Goal: Transaction & Acquisition: Download file/media

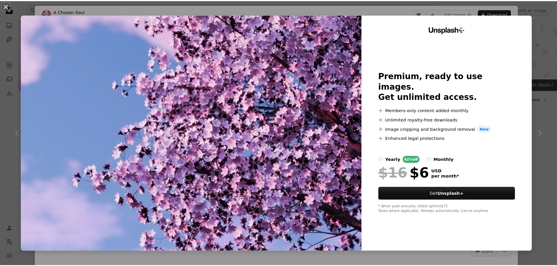
scroll to position [117, 0]
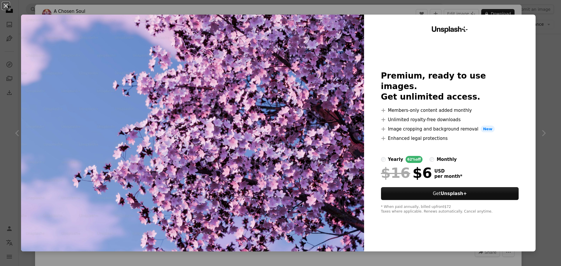
click at [541, 32] on div "An X shape Unsplash+ Premium, ready to use images. Get unlimited access. A plus…" at bounding box center [280, 133] width 561 height 266
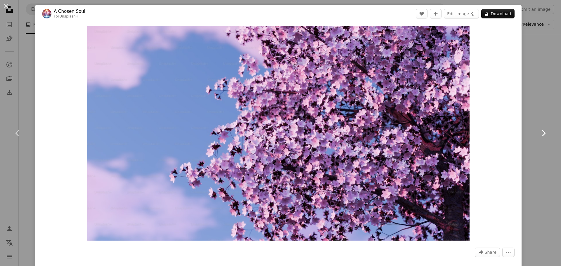
click at [544, 106] on link "Chevron right" at bounding box center [543, 133] width 35 height 56
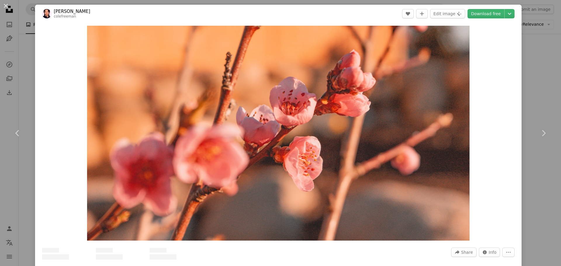
click at [534, 88] on div "An X shape Chevron left Chevron right [PERSON_NAME] colefreeman A heart A plus …" at bounding box center [280, 133] width 561 height 266
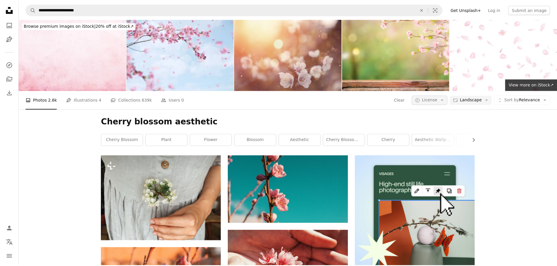
scroll to position [117, 0]
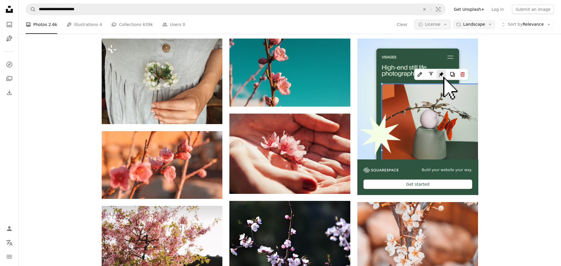
click at [431, 26] on span "License" at bounding box center [432, 24] width 15 height 5
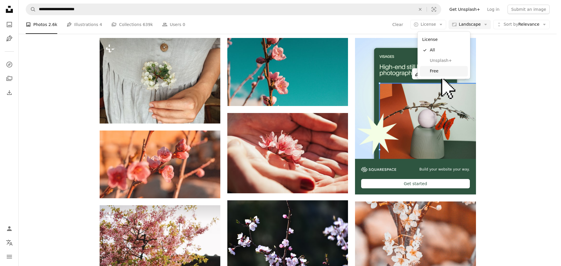
click at [434, 73] on span "Free" at bounding box center [448, 71] width 36 height 6
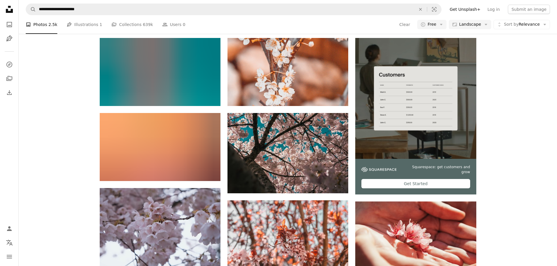
scroll to position [537, 0]
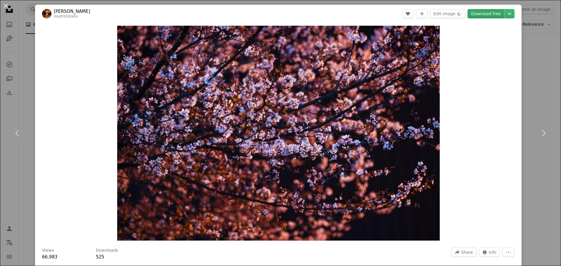
click at [490, 13] on link "Download free" at bounding box center [486, 13] width 37 height 9
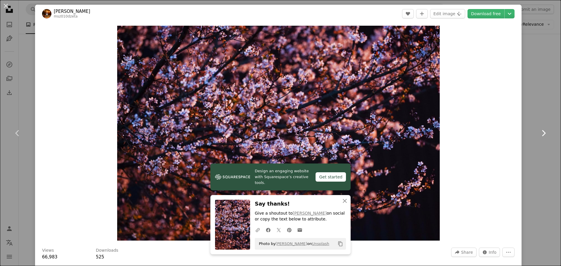
click at [532, 119] on link "Chevron right" at bounding box center [543, 133] width 35 height 56
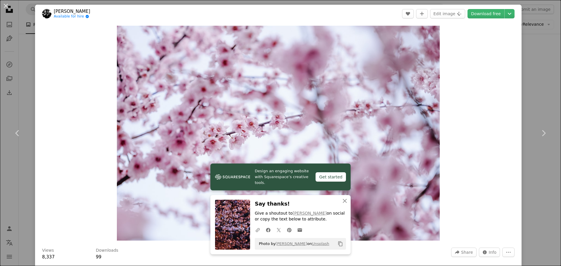
drag, startPoint x: 542, startPoint y: 95, endPoint x: 541, endPoint y: 88, distance: 6.5
click at [542, 95] on div "An X shape Chevron left Chevron right Design an engaging website with Squarespa…" at bounding box center [280, 133] width 561 height 266
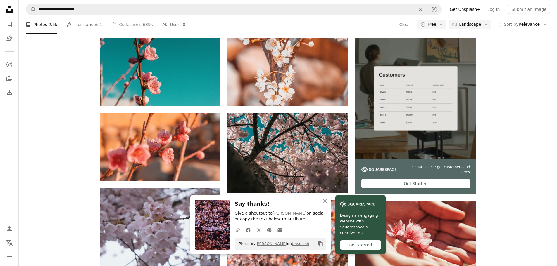
scroll to position [6765, 0]
